Goal: Task Accomplishment & Management: Use online tool/utility

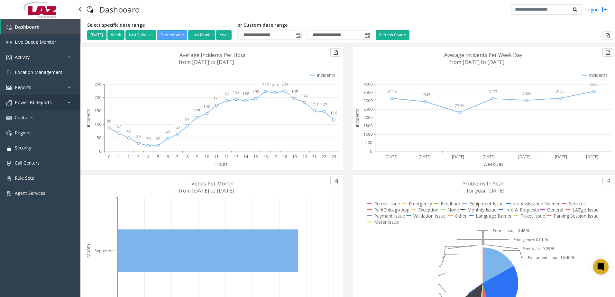
click at [24, 100] on span "Power BI Reports" at bounding box center [33, 102] width 37 height 6
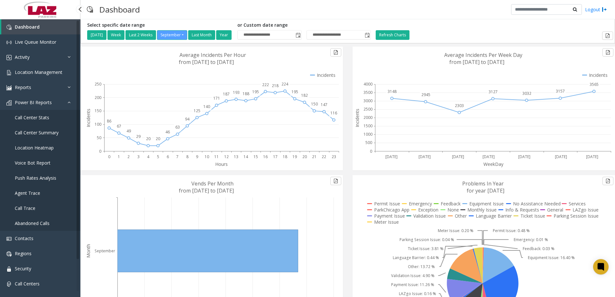
click at [26, 118] on span "Call Center Stats" at bounding box center [32, 118] width 34 height 6
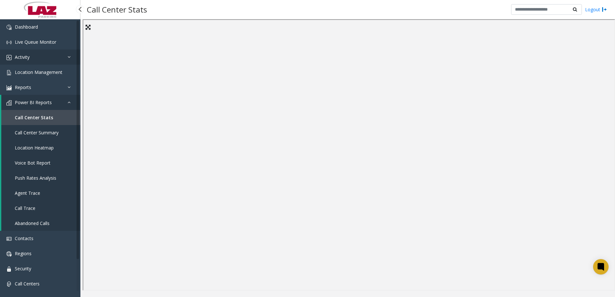
click at [36, 58] on link "Activity" at bounding box center [40, 57] width 80 height 15
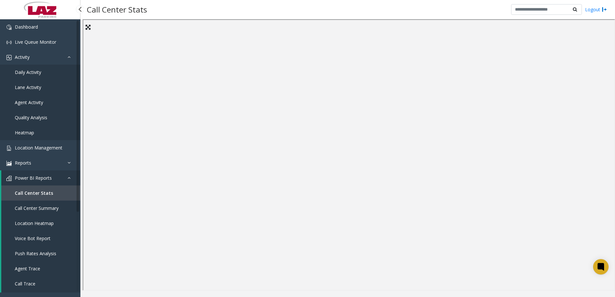
click at [37, 72] on span "Daily Activity" at bounding box center [28, 72] width 26 height 6
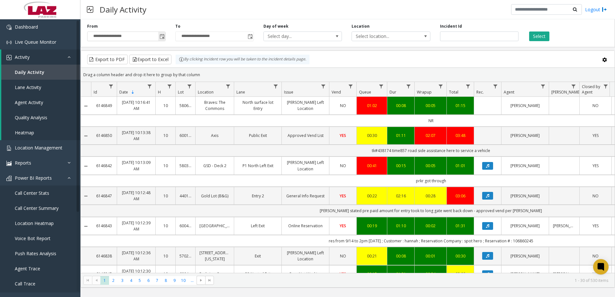
click at [161, 36] on span "Toggle popup" at bounding box center [162, 36] width 5 height 5
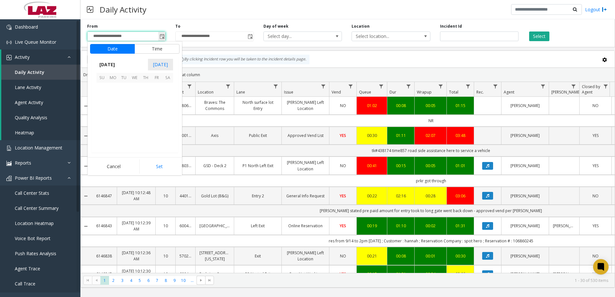
scroll to position [115502, 0]
click at [114, 98] on span "8" at bounding box center [112, 99] width 11 height 11
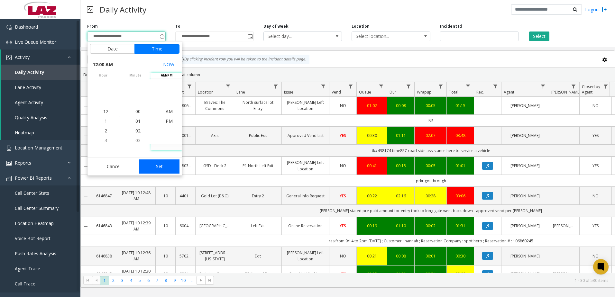
click at [167, 167] on button "Set" at bounding box center [159, 167] width 41 height 14
type input "**********"
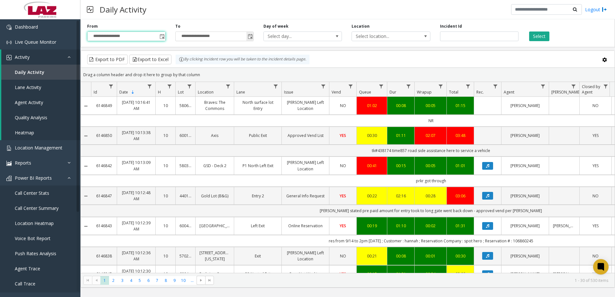
click at [252, 36] on span "Toggle popup" at bounding box center [250, 36] width 5 height 5
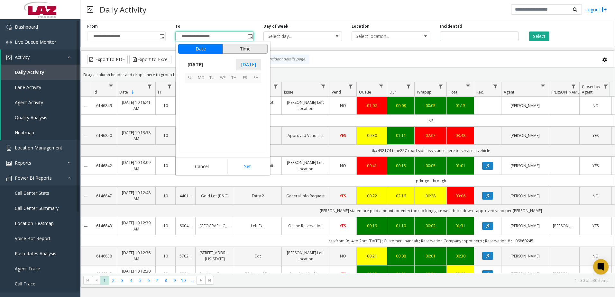
scroll to position [10, 0]
click at [200, 100] on span "8" at bounding box center [201, 99] width 11 height 11
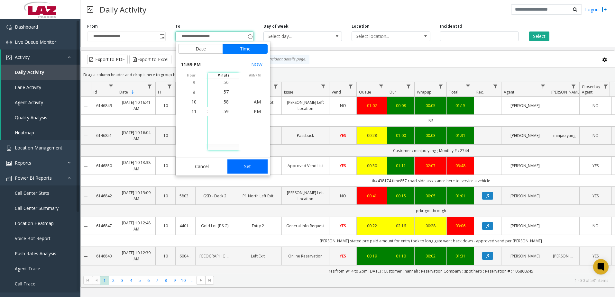
click at [237, 166] on button "Set" at bounding box center [248, 167] width 41 height 14
type input "**********"
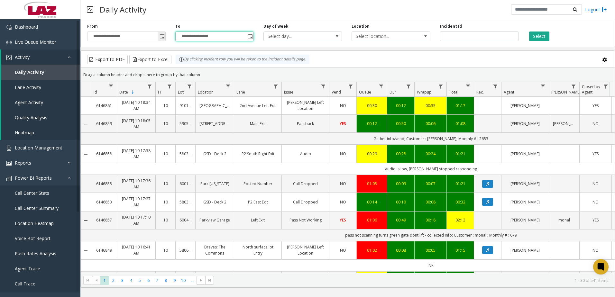
click at [162, 35] on span "Toggle popup" at bounding box center [162, 36] width 5 height 5
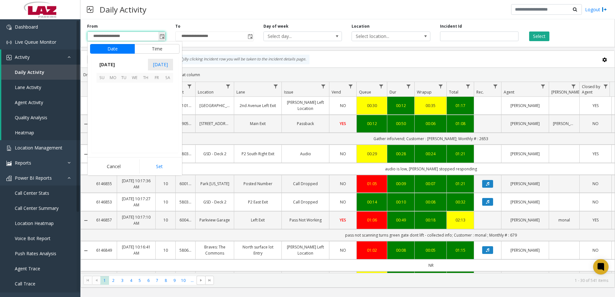
scroll to position [115502, 0]
click at [158, 49] on button "Time" at bounding box center [157, 49] width 45 height 10
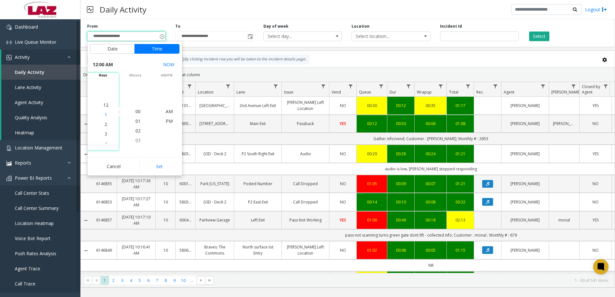
scroll to position [0, 0]
click at [105, 129] on span "2" at bounding box center [106, 131] width 3 height 6
click at [165, 168] on button "Set" at bounding box center [159, 167] width 41 height 14
type input "**********"
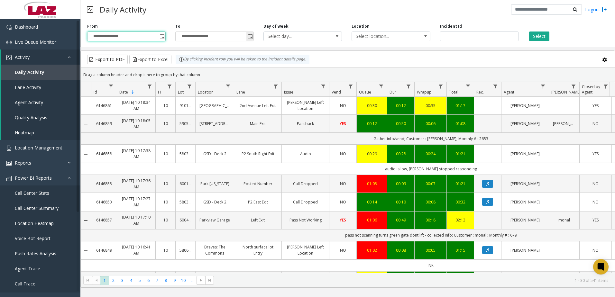
click at [250, 37] on span "Toggle popup" at bounding box center [250, 36] width 5 height 5
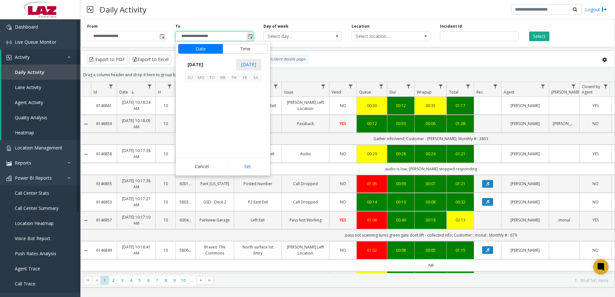
scroll to position [10, 0]
click at [203, 99] on span "8" at bounding box center [201, 99] width 11 height 11
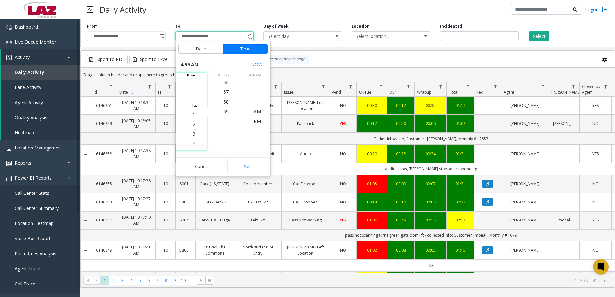
scroll to position [0, 0]
click at [193, 139] on span "3" at bounding box center [194, 140] width 3 height 6
click at [191, 104] on app-root "**********" at bounding box center [307, 148] width 615 height 297
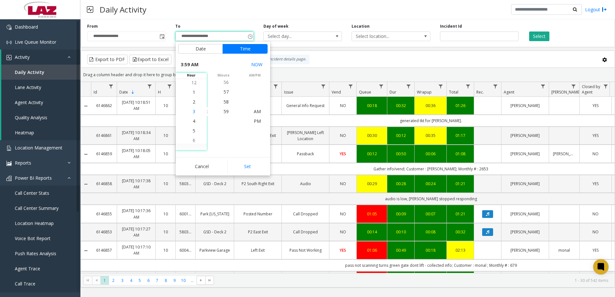
drag, startPoint x: 192, startPoint y: 103, endPoint x: 193, endPoint y: 109, distance: 6.8
click at [193, 109] on ul "12 1 2 3 4 5 6 7 8 9 10 11 12 1 2 3 4 5 6 7 8 9 10 11" at bounding box center [194, 194] width 23 height 232
click at [193, 133] on li "2" at bounding box center [194, 131] width 23 height 10
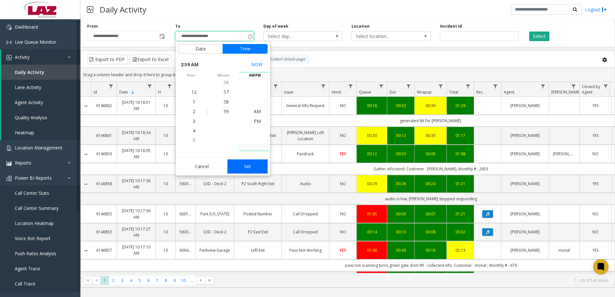
click at [246, 166] on button "Set" at bounding box center [248, 167] width 41 height 14
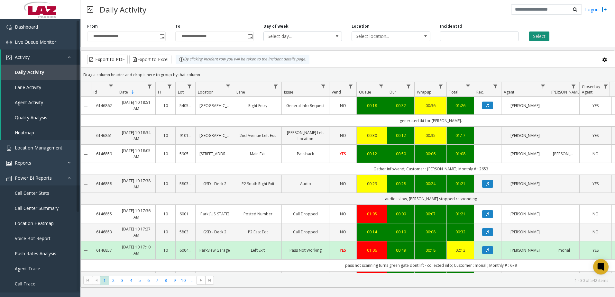
click at [542, 34] on button "Select" at bounding box center [539, 37] width 20 height 10
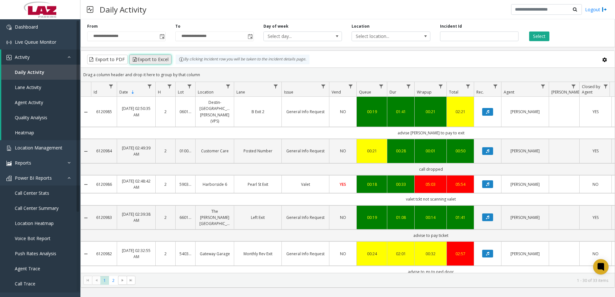
click at [166, 57] on button "Export to Excel" at bounding box center [150, 60] width 42 height 10
click at [250, 38] on span "Toggle popup" at bounding box center [250, 36] width 5 height 5
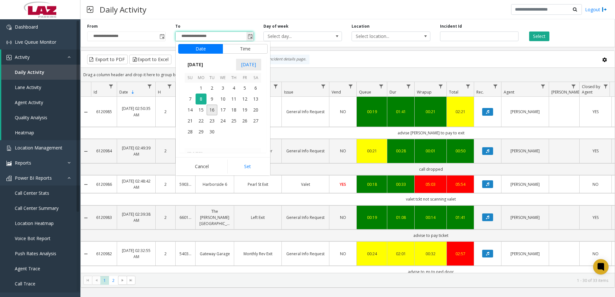
scroll to position [570, 0]
click at [200, 98] on span "8" at bounding box center [201, 99] width 11 height 11
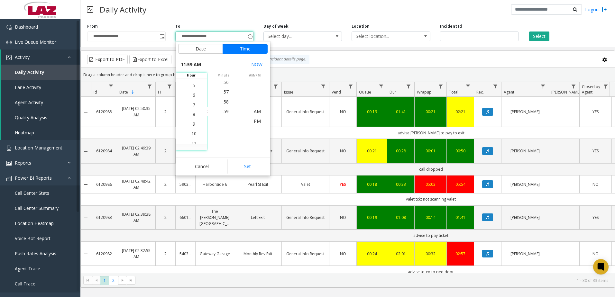
scroll to position [68, 0]
click at [190, 103] on li "6" at bounding box center [194, 102] width 23 height 10
click at [263, 169] on button "Set" at bounding box center [248, 167] width 41 height 14
type input "**********"
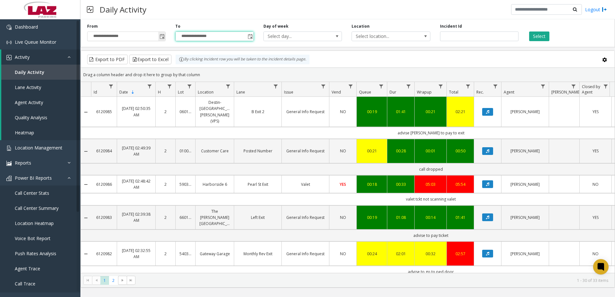
click at [163, 35] on span "Toggle popup" at bounding box center [162, 36] width 5 height 5
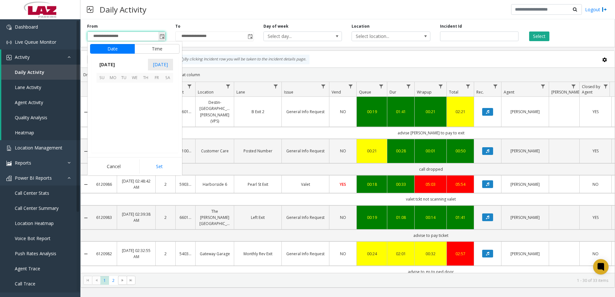
scroll to position [19, 0]
click at [111, 101] on span "8" at bounding box center [112, 99] width 11 height 11
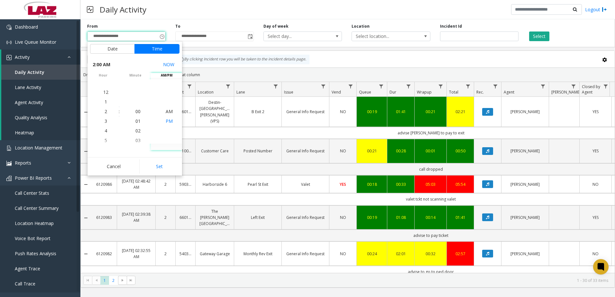
click at [167, 122] on span "PM" at bounding box center [169, 121] width 7 height 6
click at [106, 92] on span "12" at bounding box center [105, 92] width 5 height 6
click at [166, 101] on span "AM" at bounding box center [169, 102] width 7 height 6
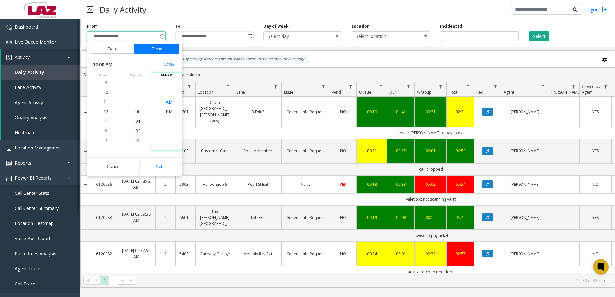
scroll to position [0, 0]
click at [166, 166] on button "Set" at bounding box center [159, 167] width 41 height 14
type input "**********"
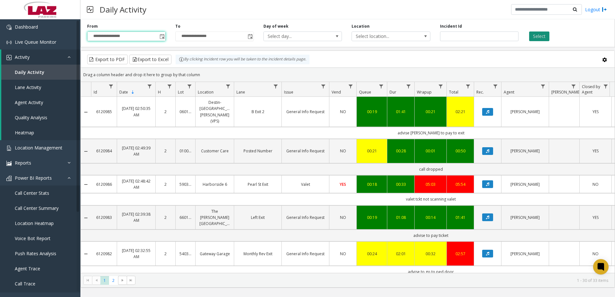
click at [539, 36] on button "Select" at bounding box center [539, 37] width 20 height 10
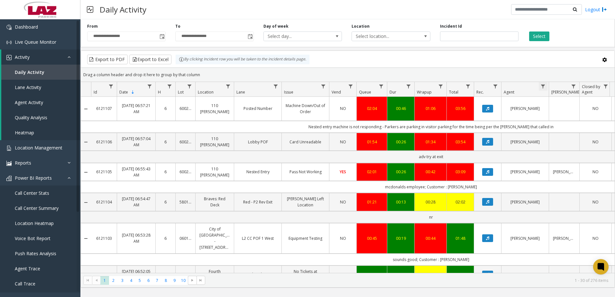
click at [544, 86] on span "Data table" at bounding box center [543, 86] width 5 height 5
click at [566, 111] on input "Agent Filter" at bounding box center [571, 114] width 55 height 11
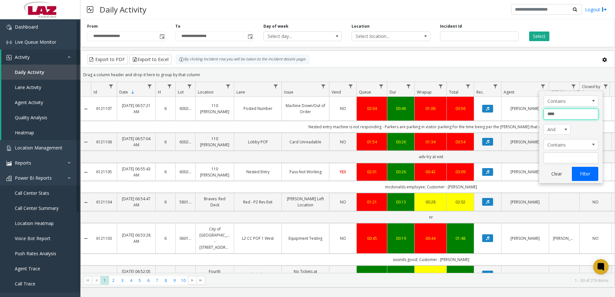
type input "****"
click at [588, 176] on button "Filter" at bounding box center [585, 174] width 26 height 14
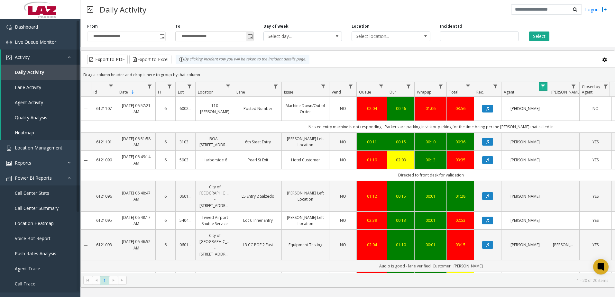
click at [249, 35] on span "Toggle popup" at bounding box center [250, 36] width 5 height 5
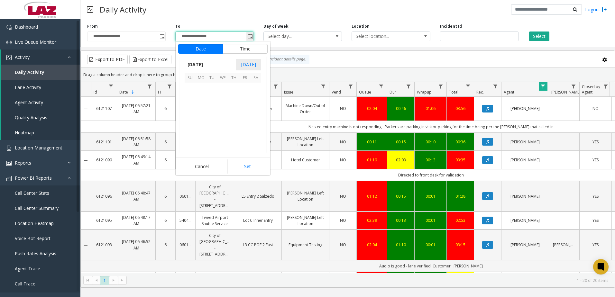
scroll to position [570, 0]
click at [240, 48] on button "Time" at bounding box center [245, 49] width 45 height 10
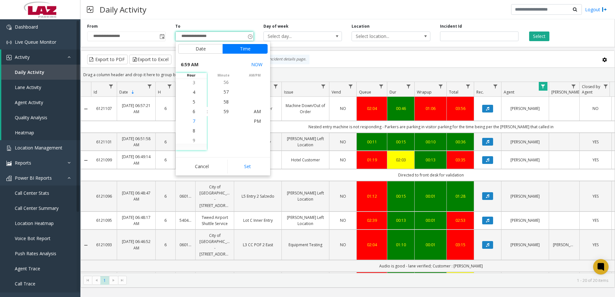
click at [193, 121] on span "7" at bounding box center [194, 121] width 3 height 6
click at [247, 168] on button "Set" at bounding box center [248, 167] width 41 height 14
type input "**********"
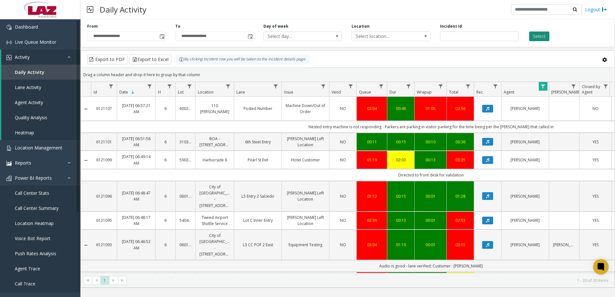
click at [543, 38] on button "Select" at bounding box center [539, 37] width 20 height 10
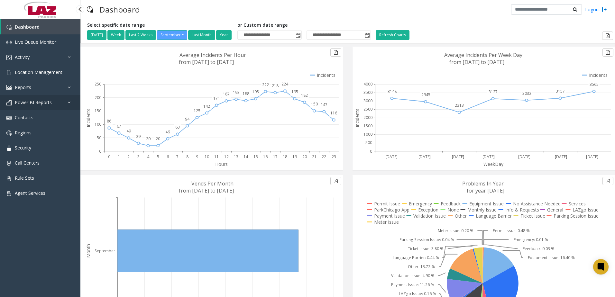
click at [26, 100] on span "Power BI Reports" at bounding box center [33, 102] width 37 height 6
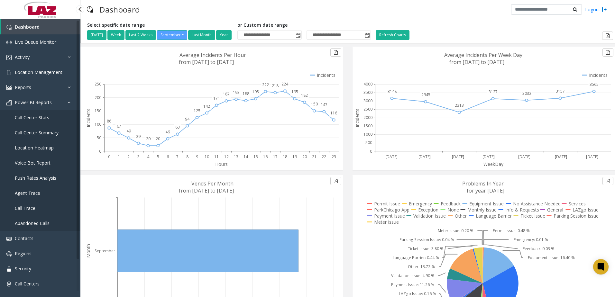
click at [36, 189] on link "Agent Trace" at bounding box center [40, 193] width 80 height 15
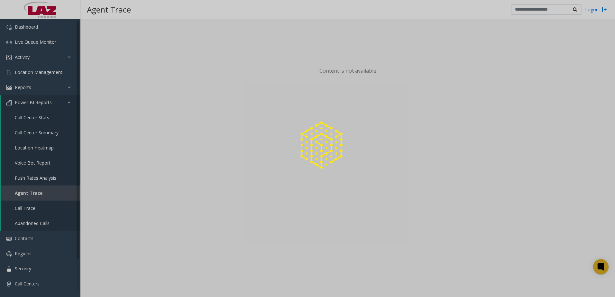
click at [33, 209] on div at bounding box center [307, 148] width 615 height 297
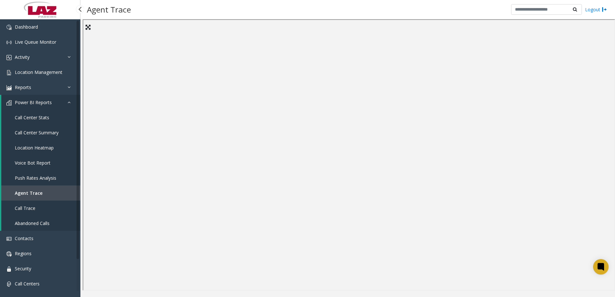
click at [33, 207] on span "Call Trace" at bounding box center [25, 208] width 21 height 6
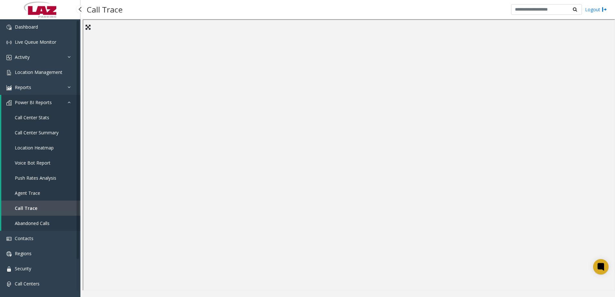
click at [39, 113] on link "Call Center Stats" at bounding box center [40, 117] width 79 height 15
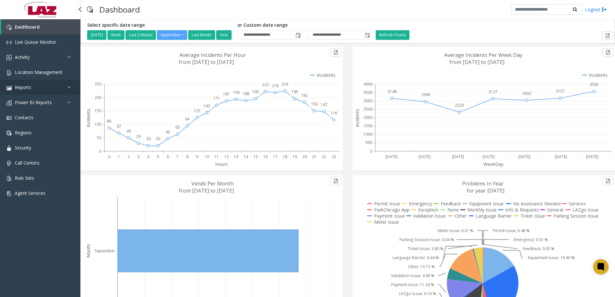
click at [34, 89] on link "Reports" at bounding box center [40, 87] width 80 height 15
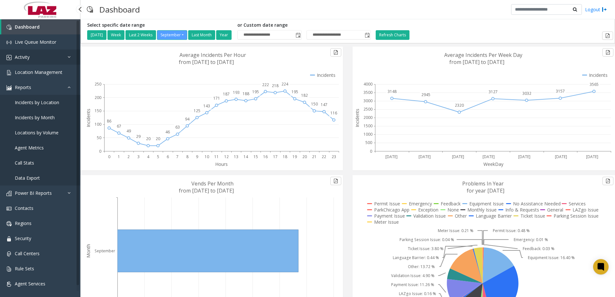
click at [24, 53] on link "Activity" at bounding box center [40, 57] width 80 height 15
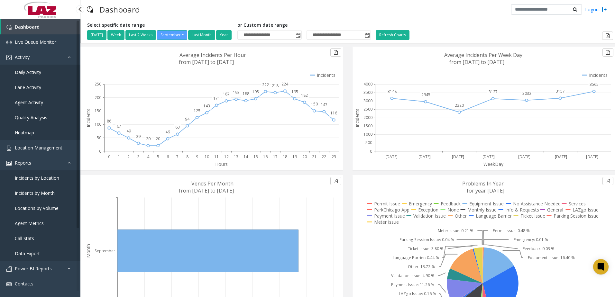
click at [31, 70] on span "Daily Activity" at bounding box center [28, 72] width 26 height 6
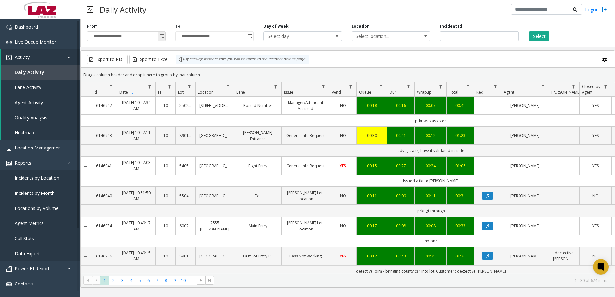
click at [163, 36] on span "Toggle popup" at bounding box center [162, 36] width 5 height 5
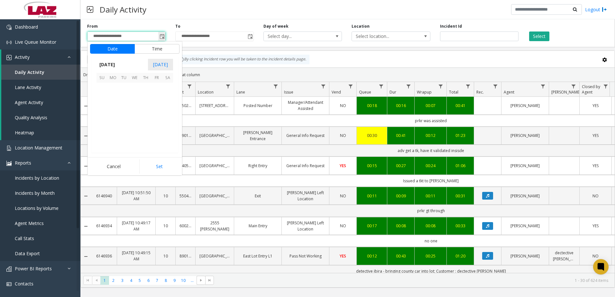
scroll to position [115502, 0]
click at [125, 87] on span "2" at bounding box center [123, 88] width 11 height 11
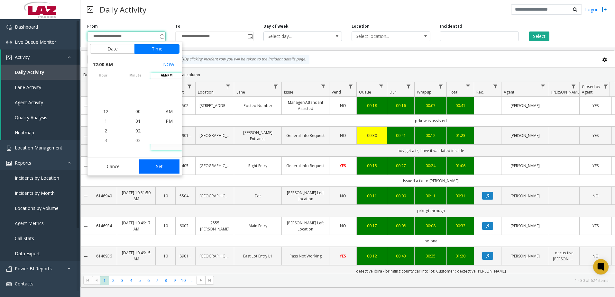
click at [163, 171] on button "Set" at bounding box center [159, 167] width 41 height 14
type input "**********"
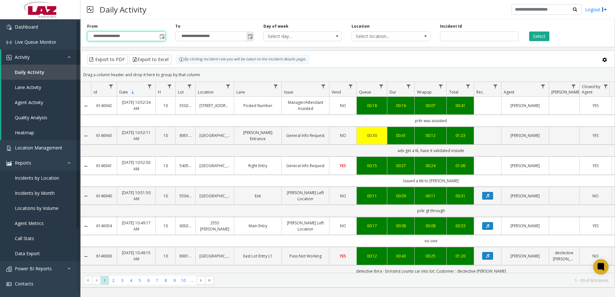
click at [251, 37] on span "Toggle popup" at bounding box center [250, 36] width 5 height 5
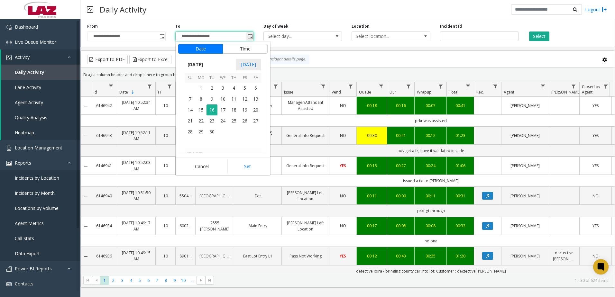
scroll to position [10, 0]
click at [212, 90] on span "2" at bounding box center [212, 88] width 11 height 11
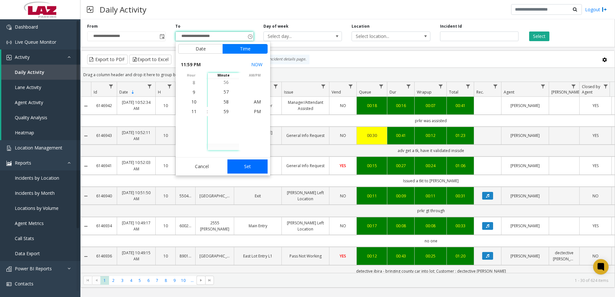
click at [239, 165] on button "Set" at bounding box center [248, 167] width 41 height 14
type input "**********"
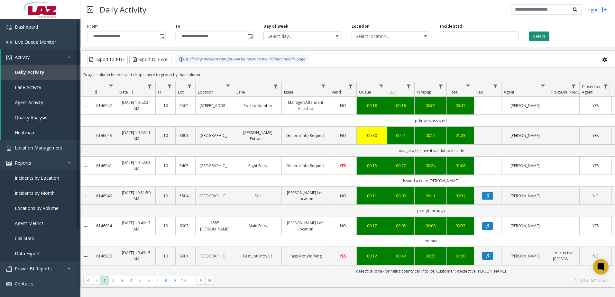
click at [540, 35] on button "Select" at bounding box center [539, 37] width 20 height 10
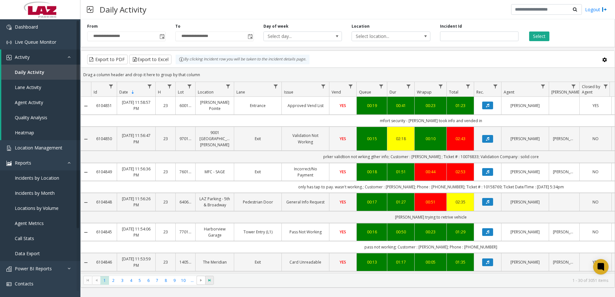
click at [212, 282] on span at bounding box center [209, 280] width 9 height 9
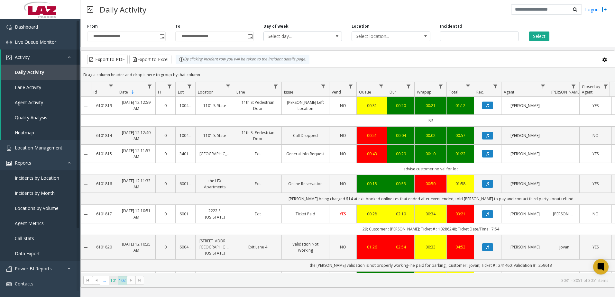
click at [115, 284] on span "101" at bounding box center [113, 280] width 9 height 9
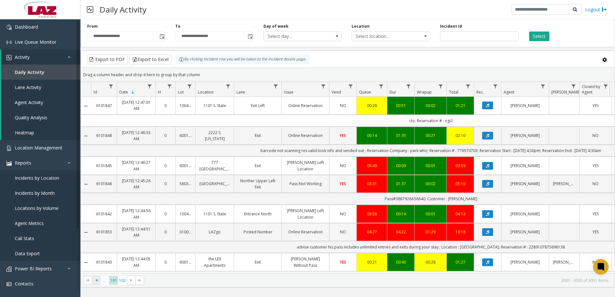
click at [96, 282] on span "Go to the previous page" at bounding box center [96, 280] width 5 height 5
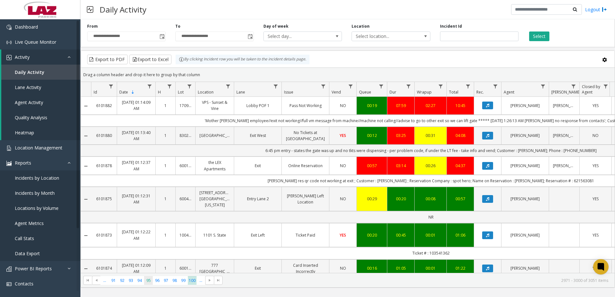
click at [148, 284] on span "95" at bounding box center [148, 280] width 9 height 9
